Goal: Answer question/provide support: Share knowledge or assist other users

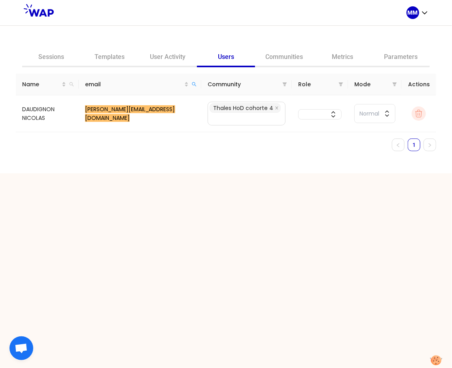
drag, startPoint x: 130, startPoint y: 162, endPoint x: 134, endPoint y: 161, distance: 4.0
click at [131, 162] on div "Sessions Templates User Activity Users Communities Metrics Parameters Name emai…" at bounding box center [226, 99] width 452 height 147
click at [148, 114] on mark "[PERSON_NAME][EMAIL_ADDRESS][DOMAIN_NAME]" at bounding box center [130, 113] width 90 height 17
click at [123, 116] on mark "[PERSON_NAME][EMAIL_ADDRESS][DOMAIN_NAME]" at bounding box center [130, 113] width 90 height 17
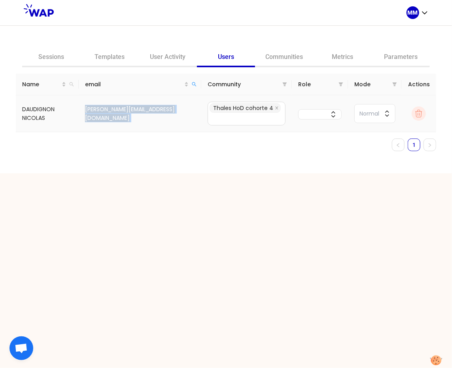
click at [123, 116] on mark "[PERSON_NAME][EMAIL_ADDRESS][DOMAIN_NAME]" at bounding box center [130, 113] width 90 height 17
copy tr "[PERSON_NAME][EMAIL_ADDRESS][DOMAIN_NAME] Thales HoD cohorte 4"
click at [172, 60] on link "User Activity" at bounding box center [168, 57] width 58 height 19
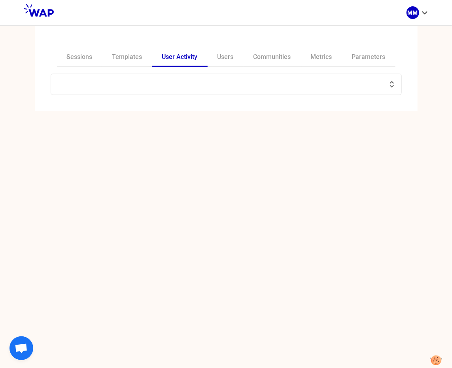
click at [171, 91] on div at bounding box center [226, 84] width 351 height 21
click at [170, 87] on input "text" at bounding box center [221, 84] width 331 height 11
paste input "[PERSON_NAME][EMAIL_ADDRESS][DOMAIN_NAME]"
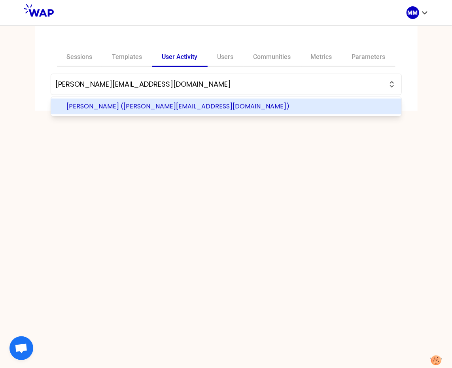
click at [194, 110] on span "[PERSON_NAME] ([PERSON_NAME][EMAIL_ADDRESS][DOMAIN_NAME])" at bounding box center [231, 106] width 328 height 9
type input "[PERSON_NAME] ([PERSON_NAME][EMAIL_ADDRESS][DOMAIN_NAME])"
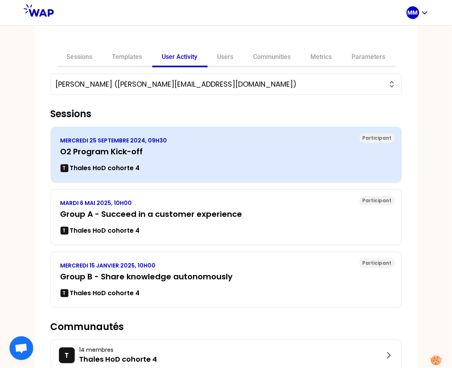
click at [170, 156] on h3 "O2 Program Kick-off" at bounding box center [226, 151] width 331 height 11
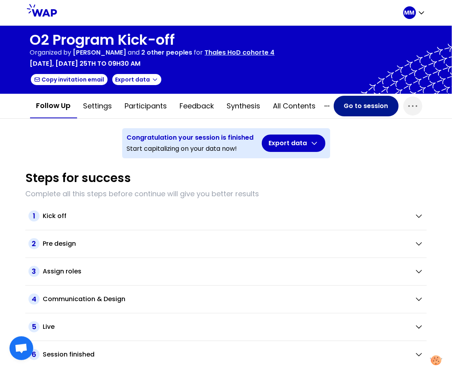
click at [346, 105] on button "Go to session" at bounding box center [366, 106] width 65 height 21
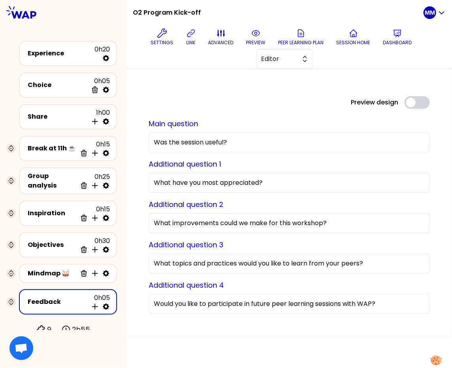
drag, startPoint x: 64, startPoint y: 115, endPoint x: 139, endPoint y: 101, distance: 76.5
click at [64, 115] on div "Share" at bounding box center [58, 116] width 60 height 9
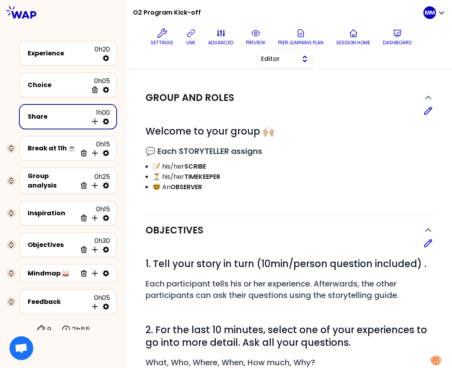
click at [295, 60] on span "Editor" at bounding box center [279, 58] width 36 height 9
click at [293, 89] on span "Facilitator" at bounding box center [289, 91] width 34 height 9
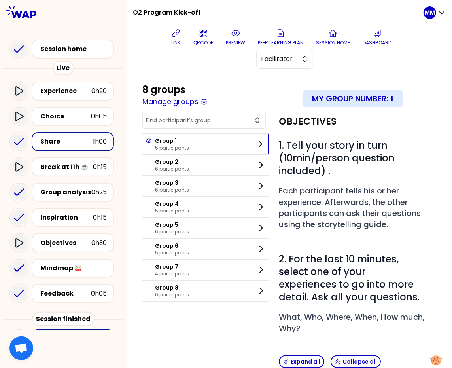
drag, startPoint x: 184, startPoint y: 116, endPoint x: 197, endPoint y: 123, distance: 14.0
click at [184, 116] on input "text" at bounding box center [199, 120] width 107 height 8
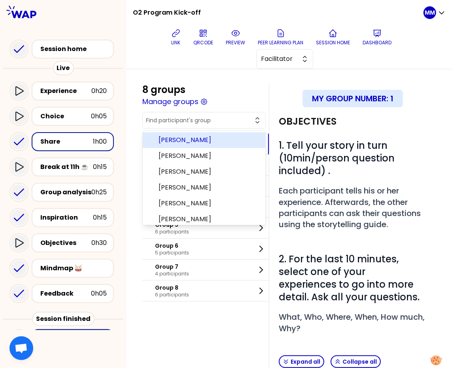
paste input "[PERSON_NAME][EMAIL_ADDRESS][DOMAIN_NAME]"
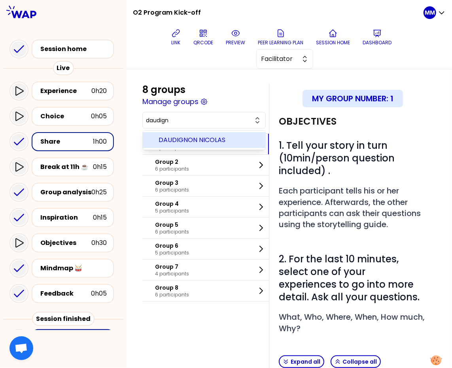
click at [216, 140] on span "DAUDIGNON NICOLAS" at bounding box center [209, 139] width 100 height 9
type input "DAUDIGNON NICOLAS"
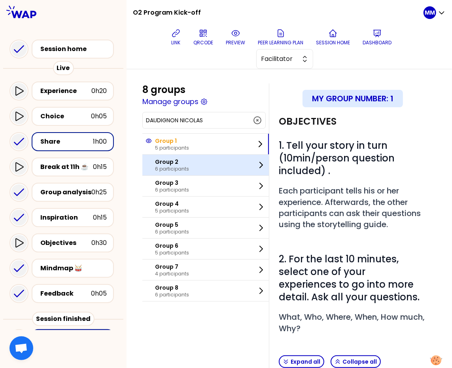
drag, startPoint x: 207, startPoint y: 146, endPoint x: 252, endPoint y: 170, distance: 50.6
click at [207, 146] on div "Group 1 5 participants" at bounding box center [205, 144] width 127 height 21
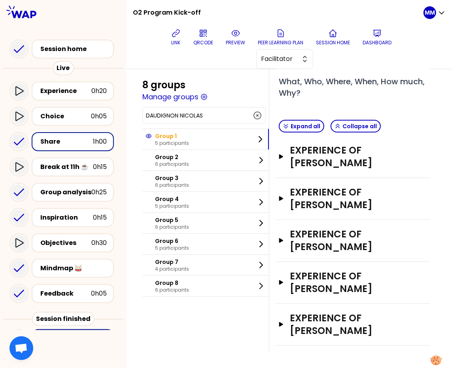
scroll to position [284, 0]
click at [353, 156] on div "EXPERIENCE OF DAUDIGNON NICOLAS Open" at bounding box center [353, 157] width 148 height 26
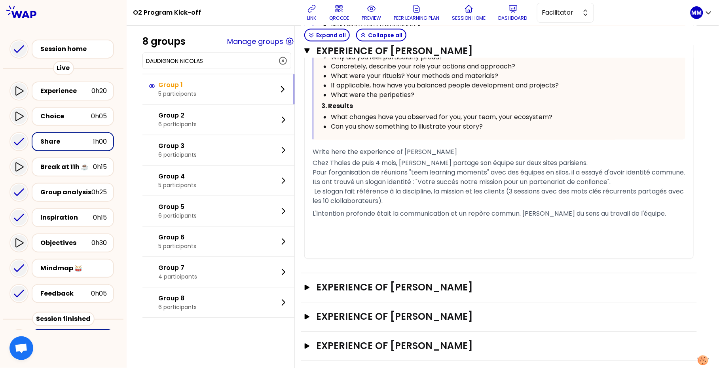
scroll to position [418, 0]
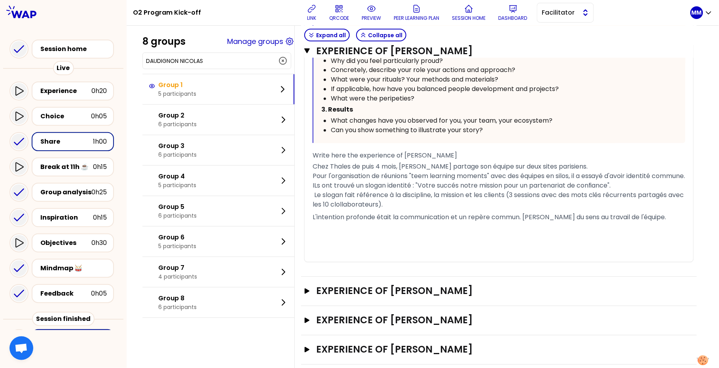
click at [452, 13] on span "Facilitator" at bounding box center [560, 12] width 36 height 9
click at [452, 33] on span "Editor" at bounding box center [570, 32] width 34 height 9
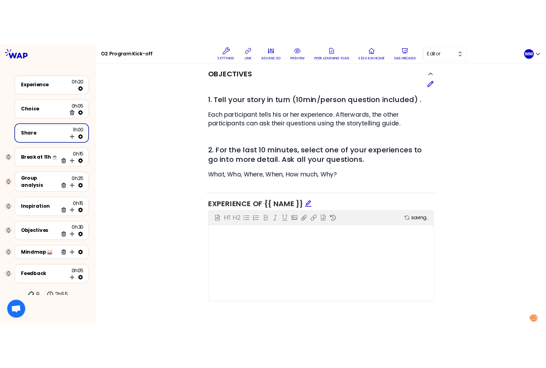
scroll to position [0, 0]
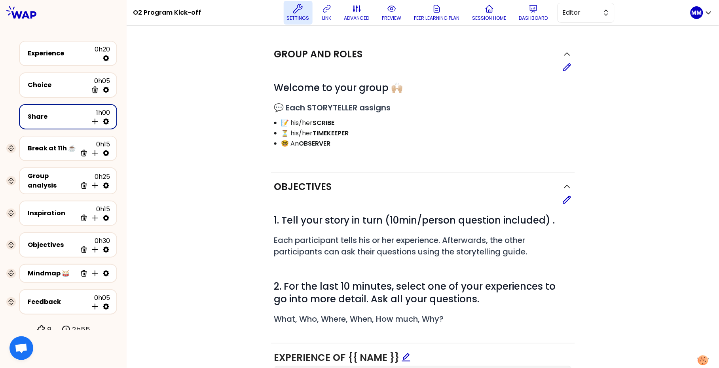
click at [289, 12] on button "Settings" at bounding box center [298, 13] width 29 height 24
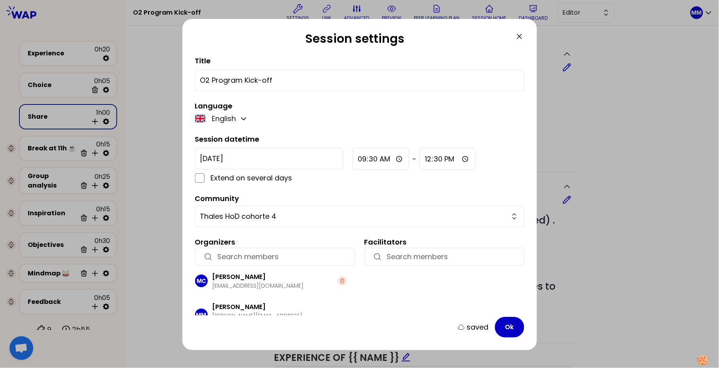
click at [452, 35] on icon at bounding box center [519, 36] width 5 height 5
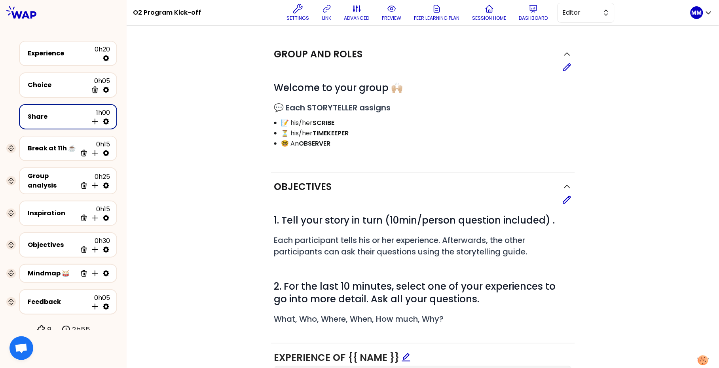
drag, startPoint x: 593, startPoint y: 13, endPoint x: 592, endPoint y: 23, distance: 10.0
click at [452, 13] on span "Editor" at bounding box center [580, 12] width 36 height 9
click at [452, 47] on span "Facilitator" at bounding box center [590, 44] width 34 height 9
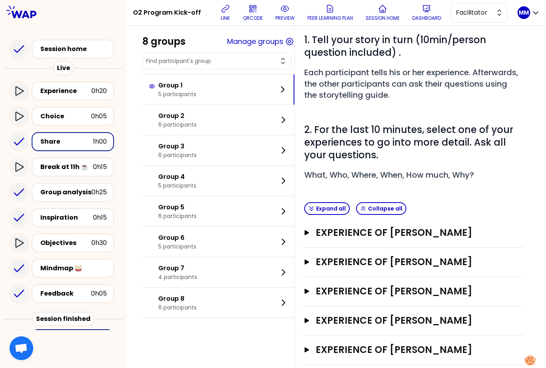
scroll to position [106, 0]
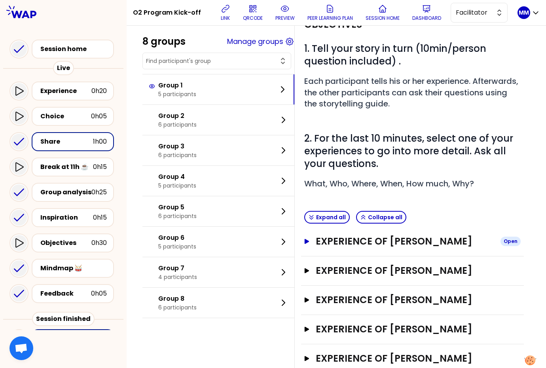
click at [365, 248] on h3 "EXPERIENCE OF [PERSON_NAME]" at bounding box center [405, 241] width 178 height 13
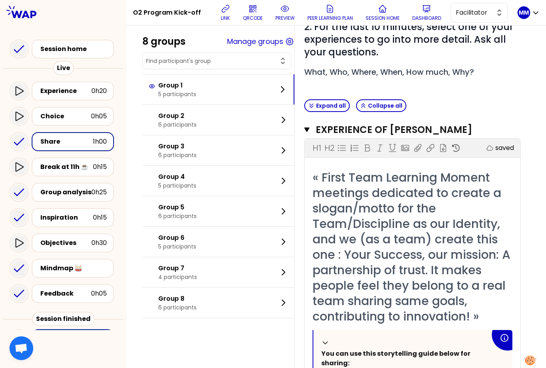
scroll to position [182, 0]
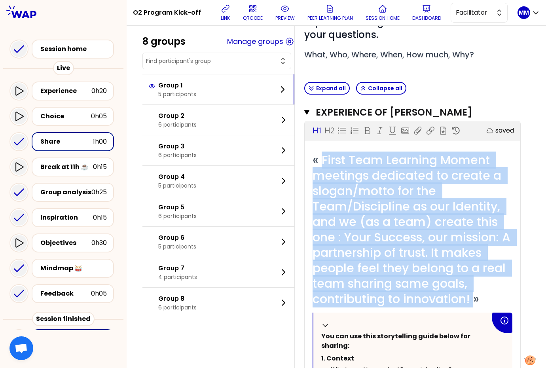
drag, startPoint x: 329, startPoint y: 170, endPoint x: 388, endPoint y: 321, distance: 161.9
click at [388, 307] on span "« First Team Learning Moment meetings dedicated to create a slogan/motto for th…" at bounding box center [412, 229] width 201 height 156
copy span "First Team Learning Moment meetings dedicated to create a slogan/motto for the …"
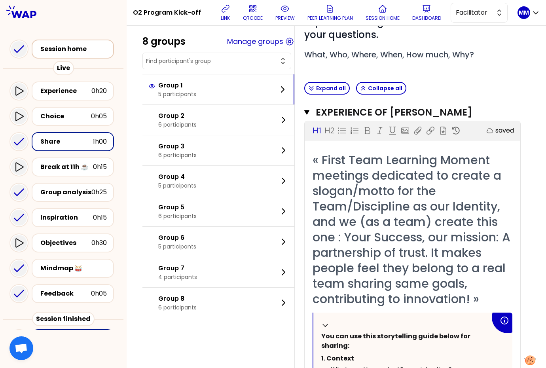
drag, startPoint x: 81, startPoint y: 49, endPoint x: 85, endPoint y: 51, distance: 4.6
click at [81, 49] on div "Session home" at bounding box center [75, 48] width 70 height 9
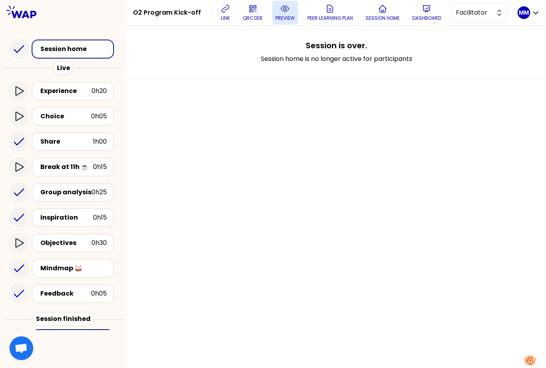
click at [288, 12] on icon at bounding box center [284, 8] width 9 height 9
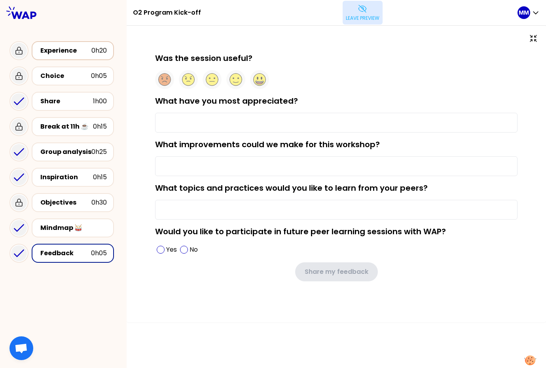
click at [47, 53] on div "Experience" at bounding box center [65, 50] width 51 height 9
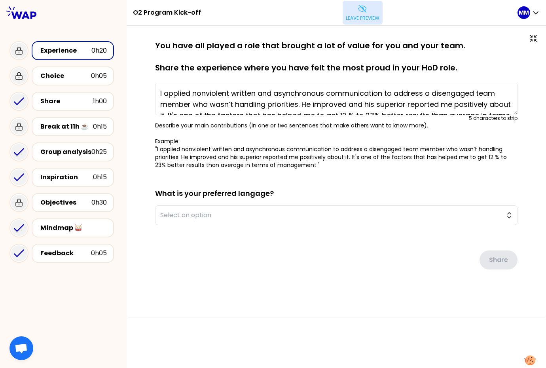
type textarea "First Team Learning Moment meetings dedicated to create a slogan/motto for the …"
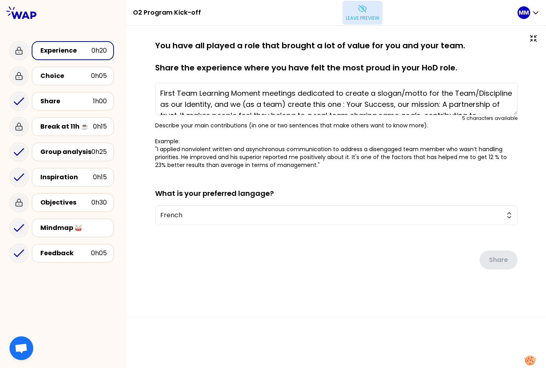
click at [452, 68] on p "You have all played a role that brought a lot of value for you and your team. S…" at bounding box center [336, 56] width 362 height 33
drag, startPoint x: 370, startPoint y: 25, endPoint x: 363, endPoint y: 13, distance: 13.5
click at [370, 25] on div "O2 Program Kick-off Leave preview" at bounding box center [325, 12] width 384 height 25
click at [363, 13] on icon at bounding box center [362, 8] width 9 height 9
